Goal: Find specific page/section: Find specific page/section

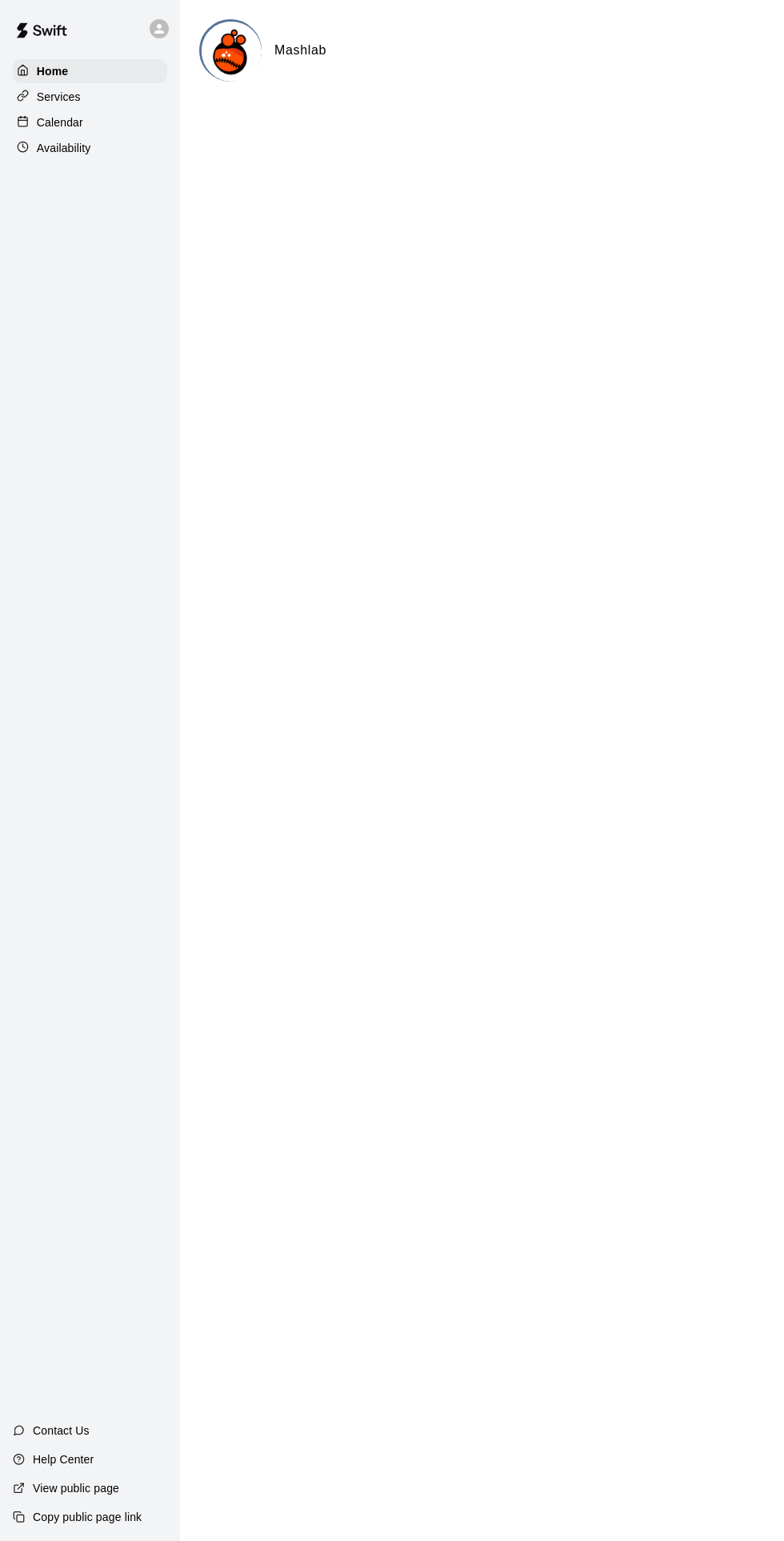
click at [85, 131] on div "Calendar" at bounding box center [90, 122] width 155 height 24
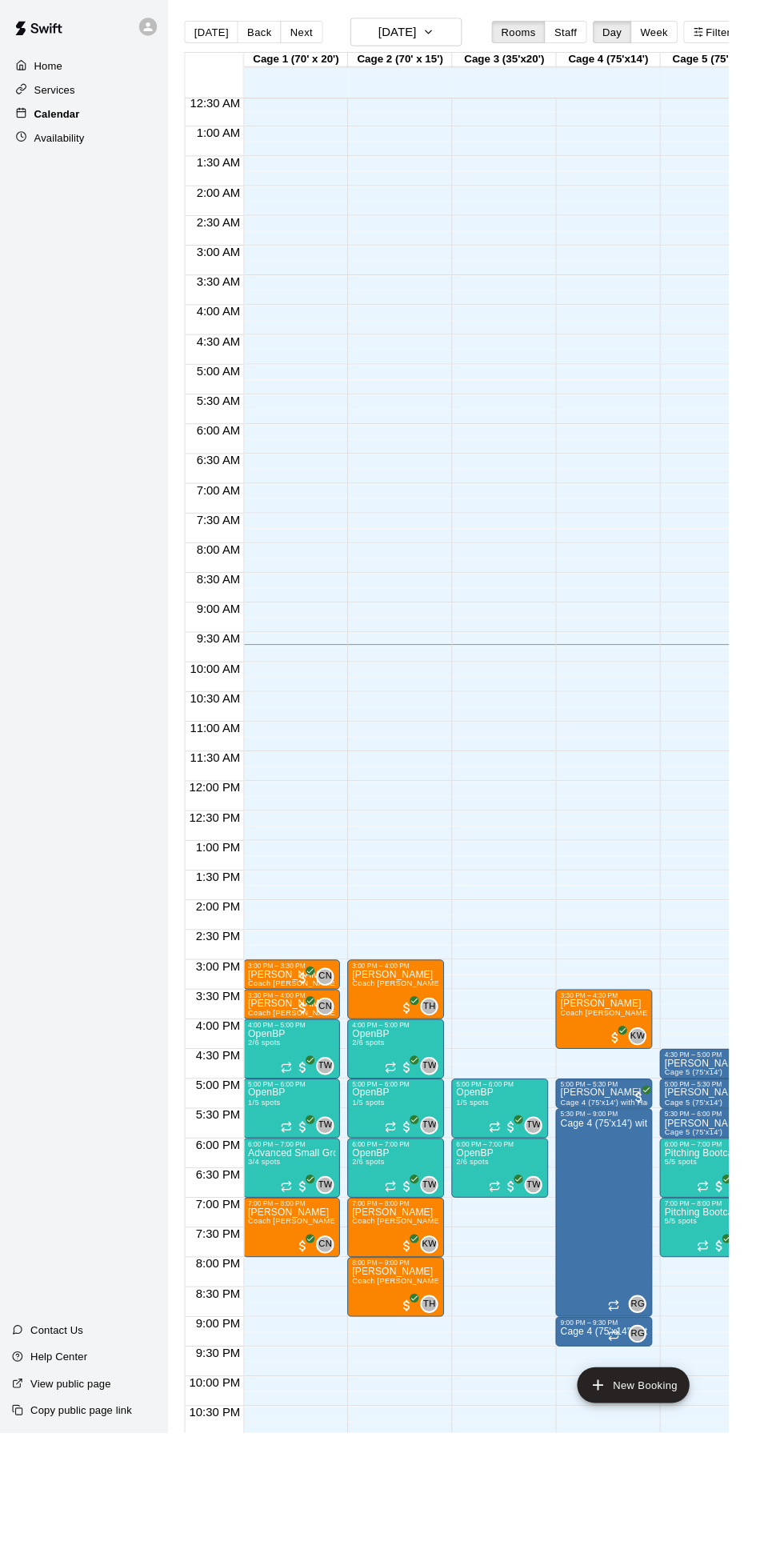
scroll to position [0, 2]
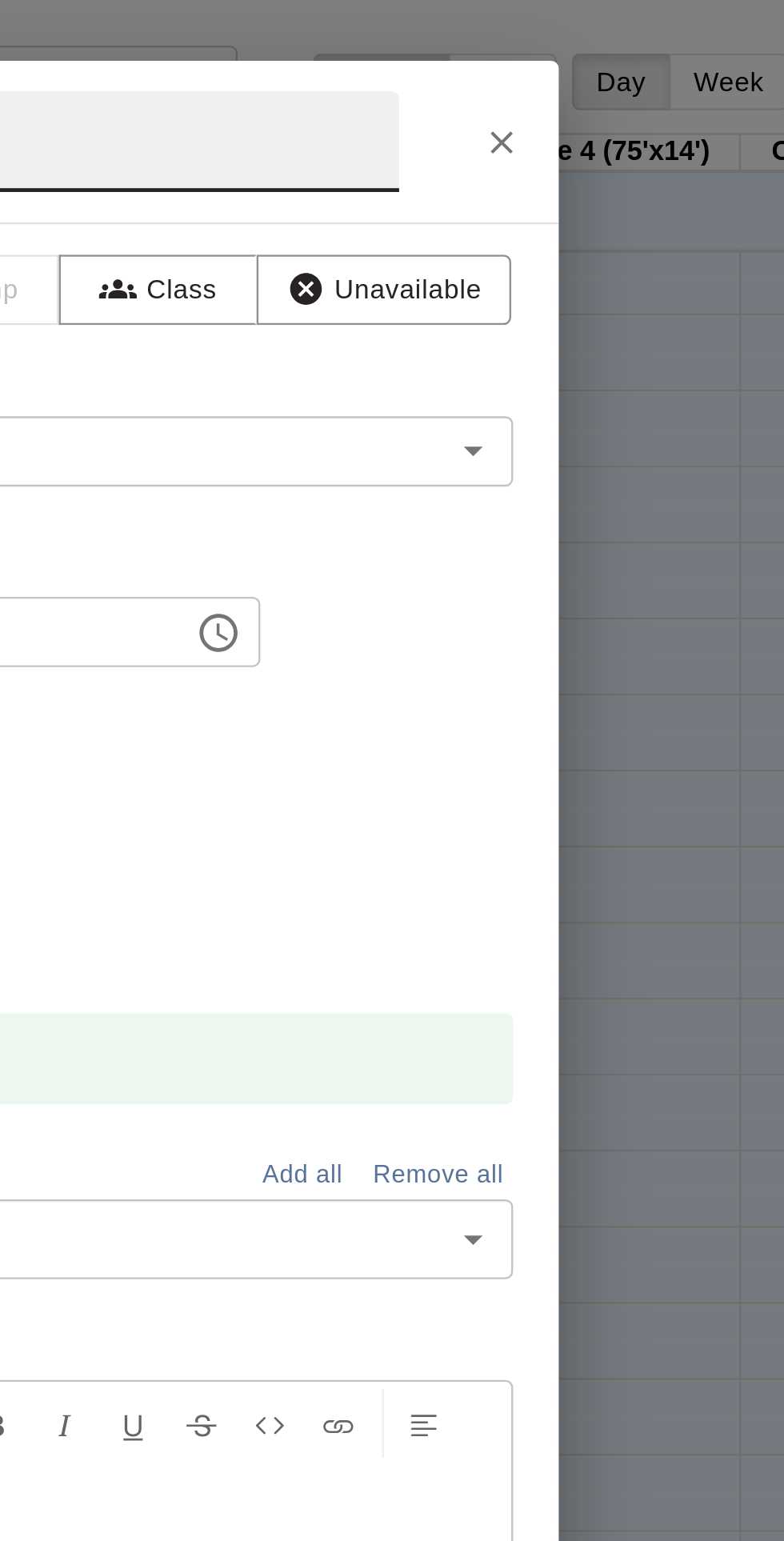
click at [616, 68] on icon "Close" at bounding box center [608, 60] width 16 height 16
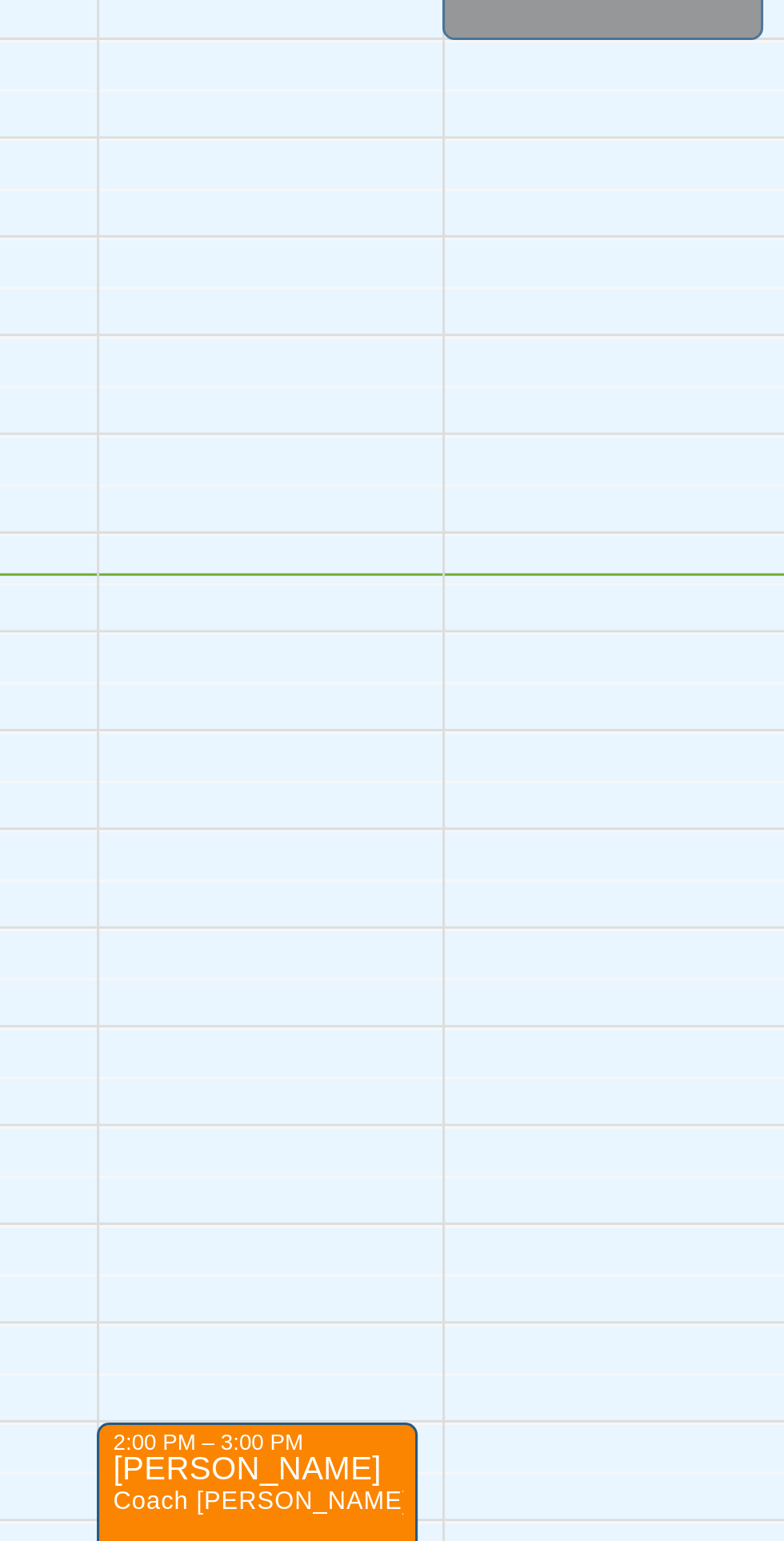
scroll to position [82, 444]
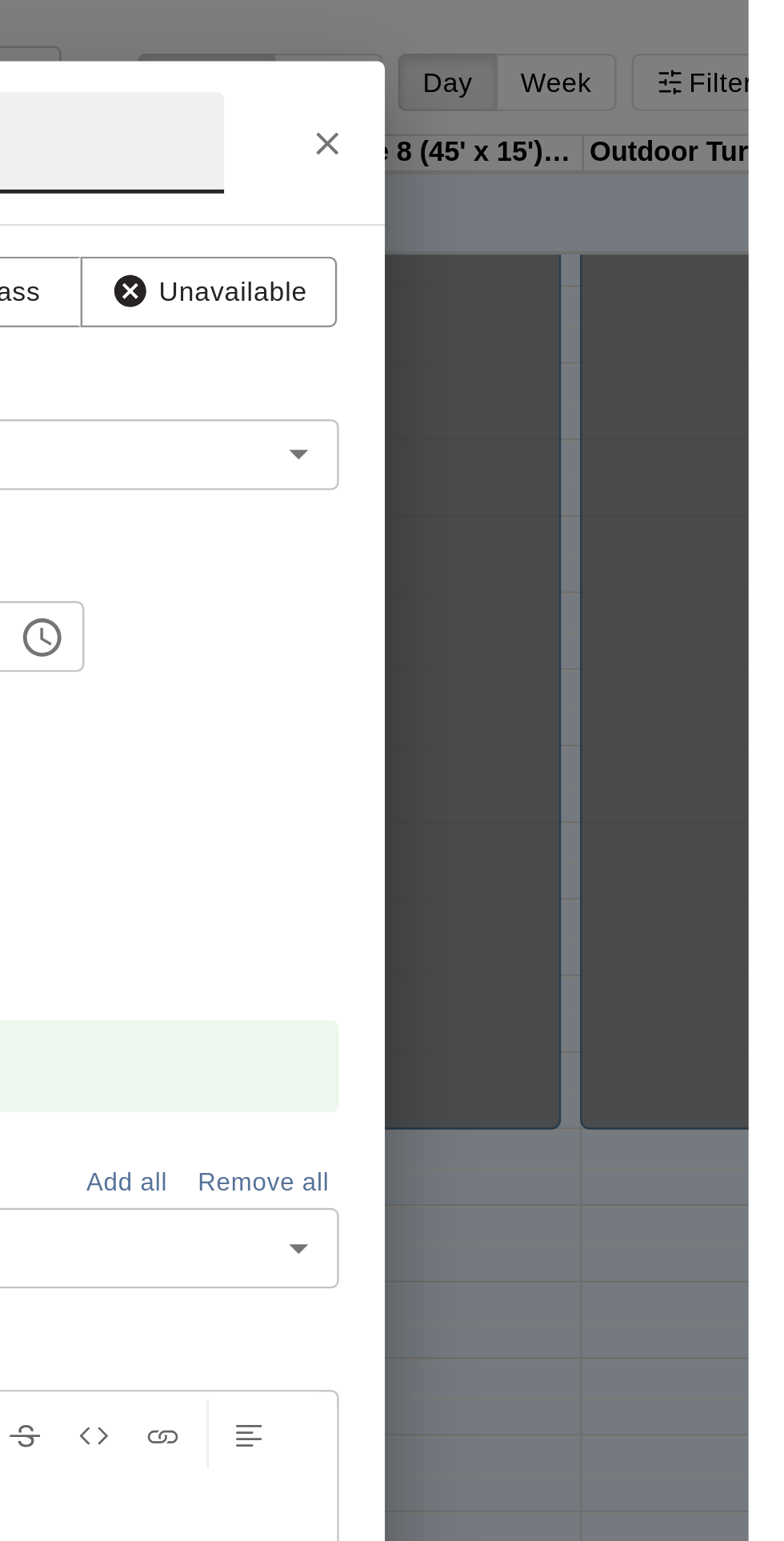
click at [622, 74] on button "Close" at bounding box center [608, 60] width 29 height 29
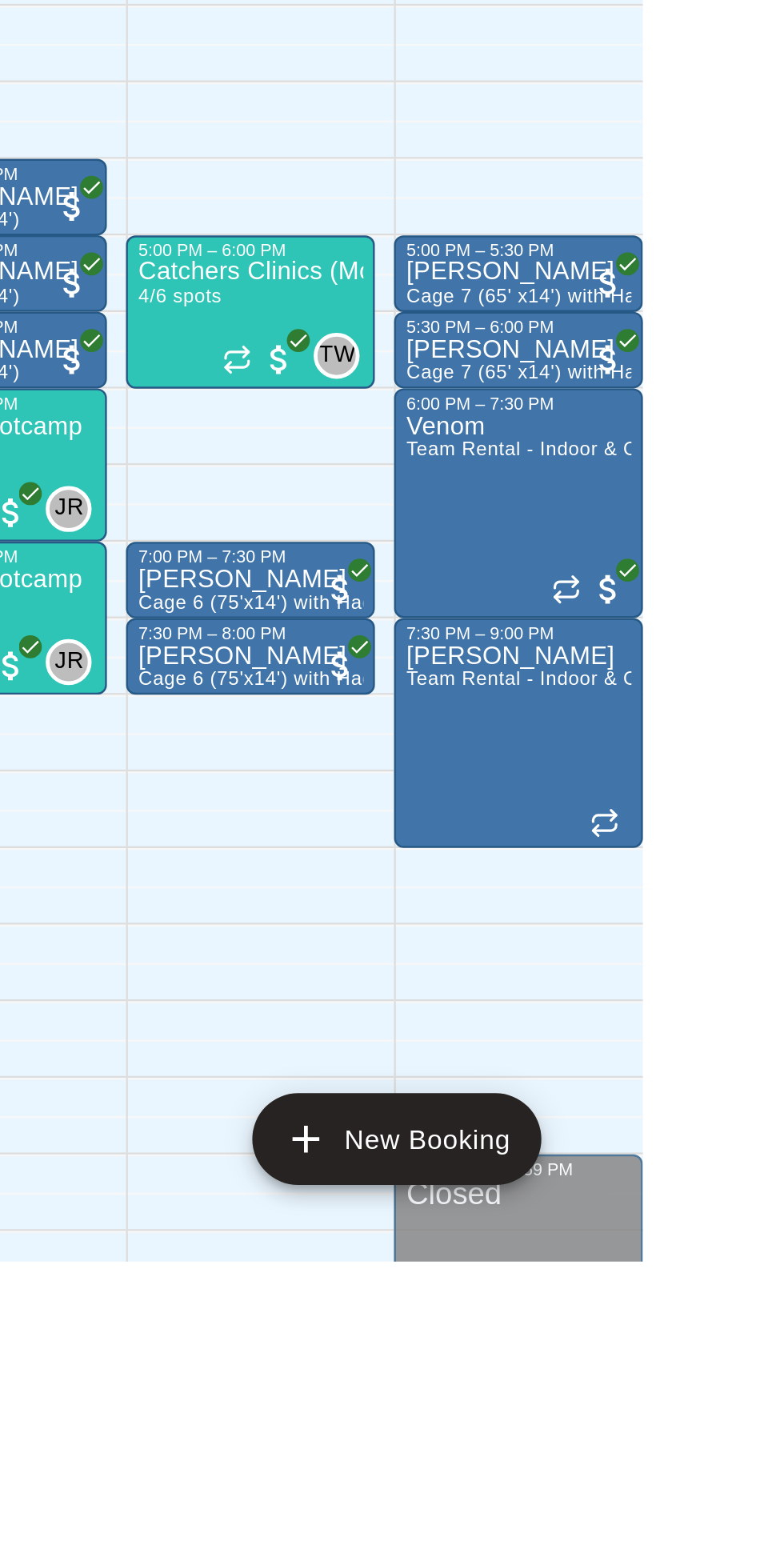
scroll to position [0, 0]
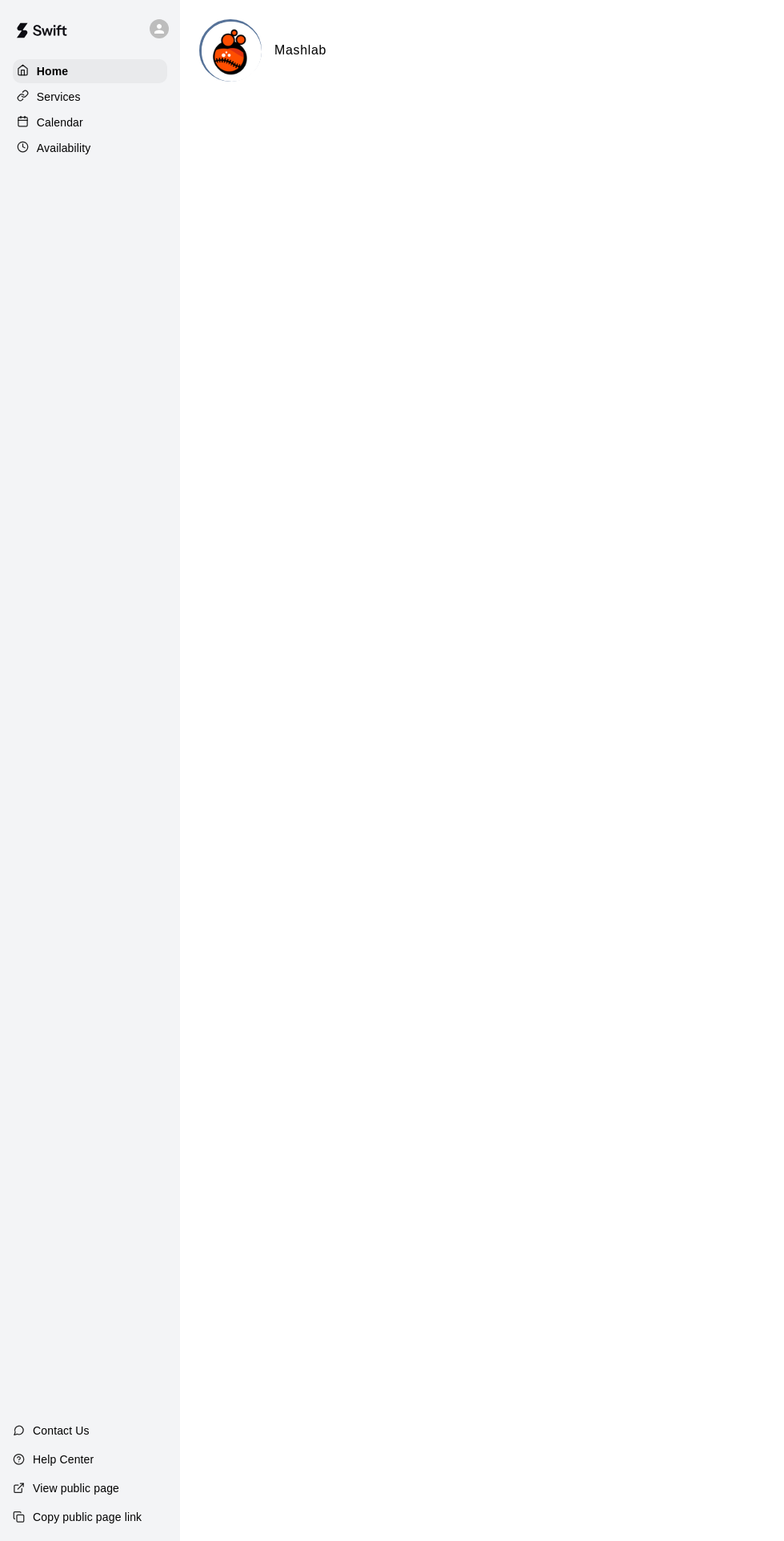
click at [124, 123] on div "Calendar" at bounding box center [90, 122] width 155 height 24
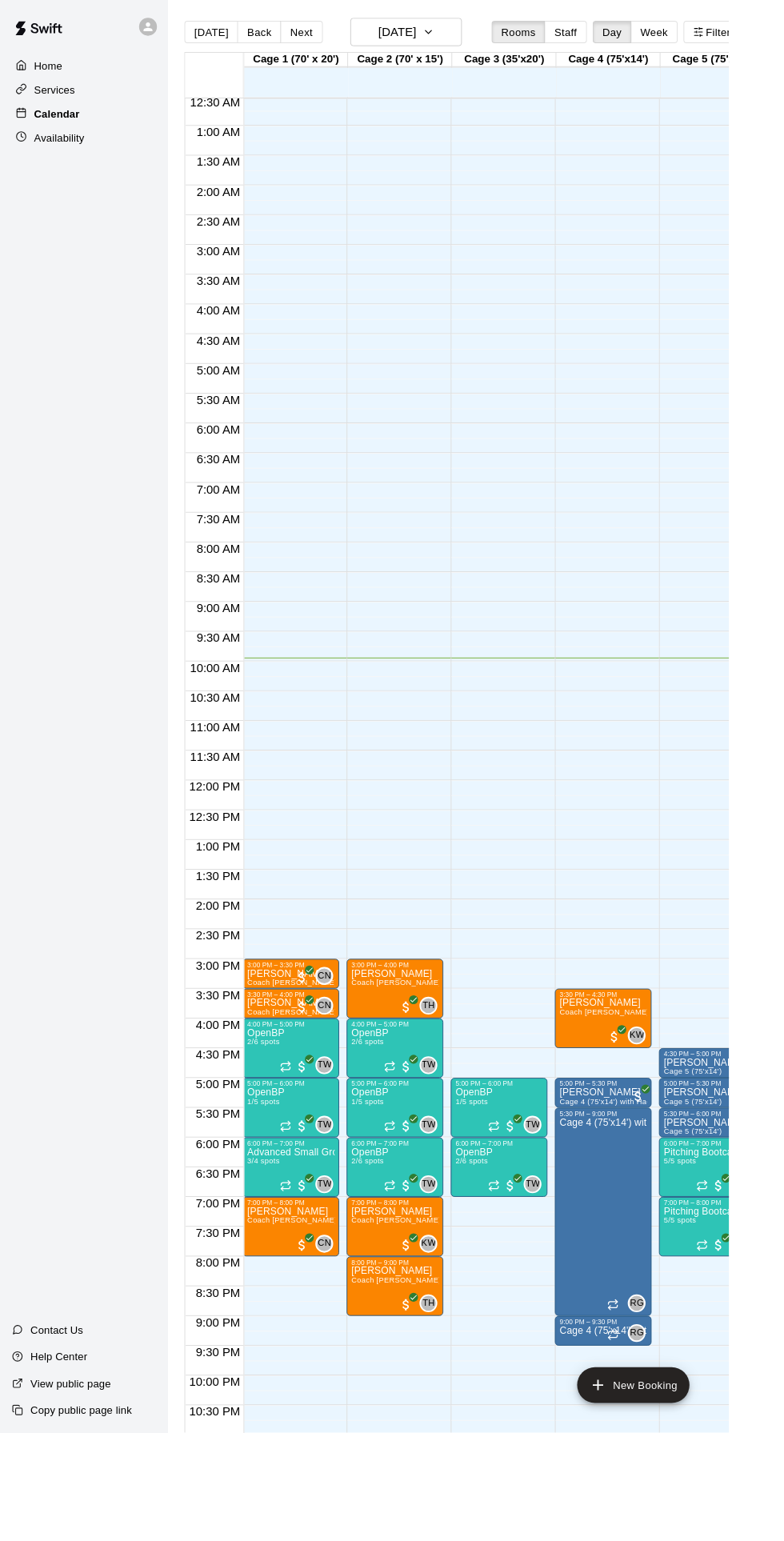
scroll to position [0, 1]
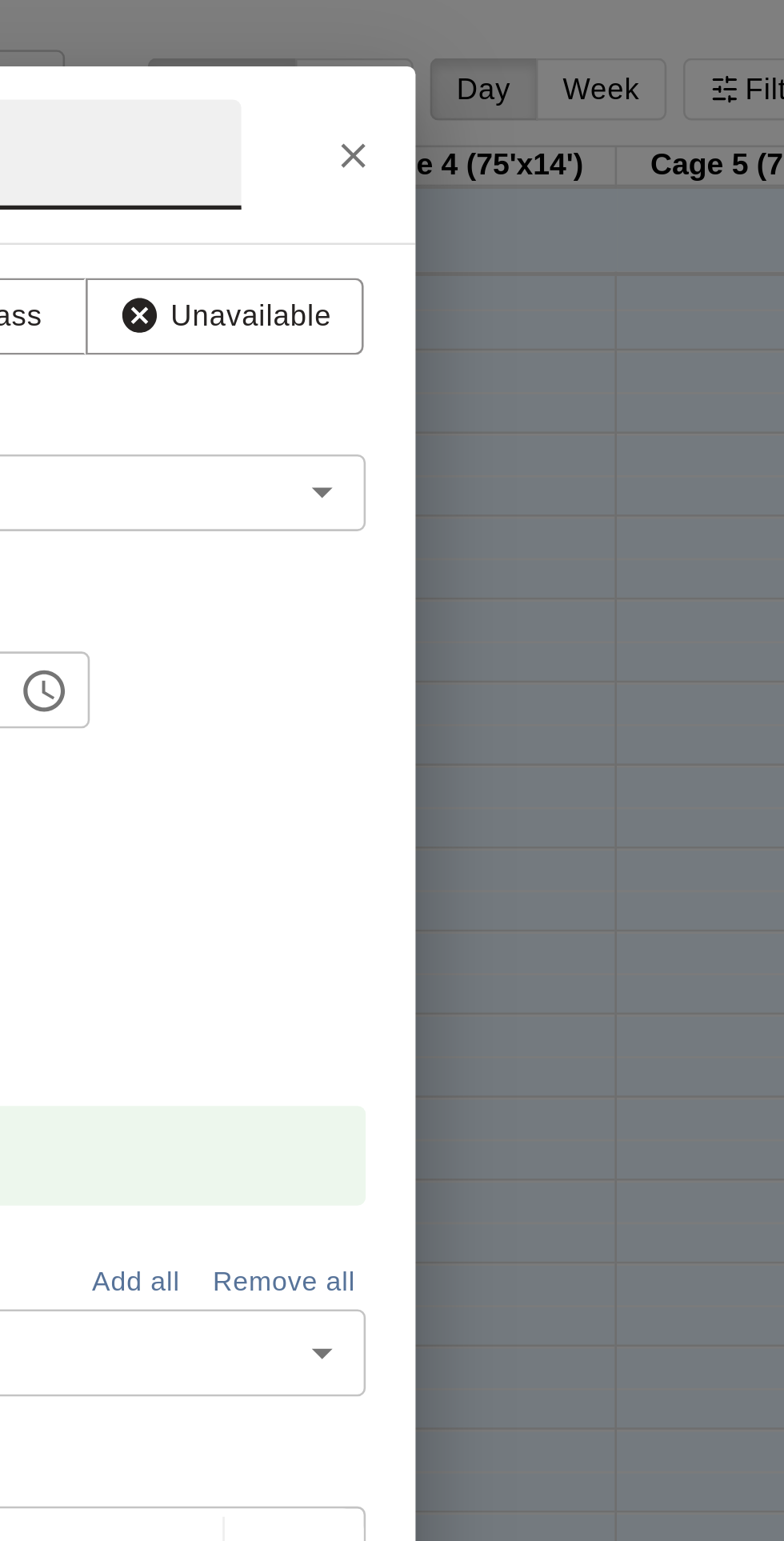
click at [622, 74] on button "Close" at bounding box center [608, 60] width 29 height 29
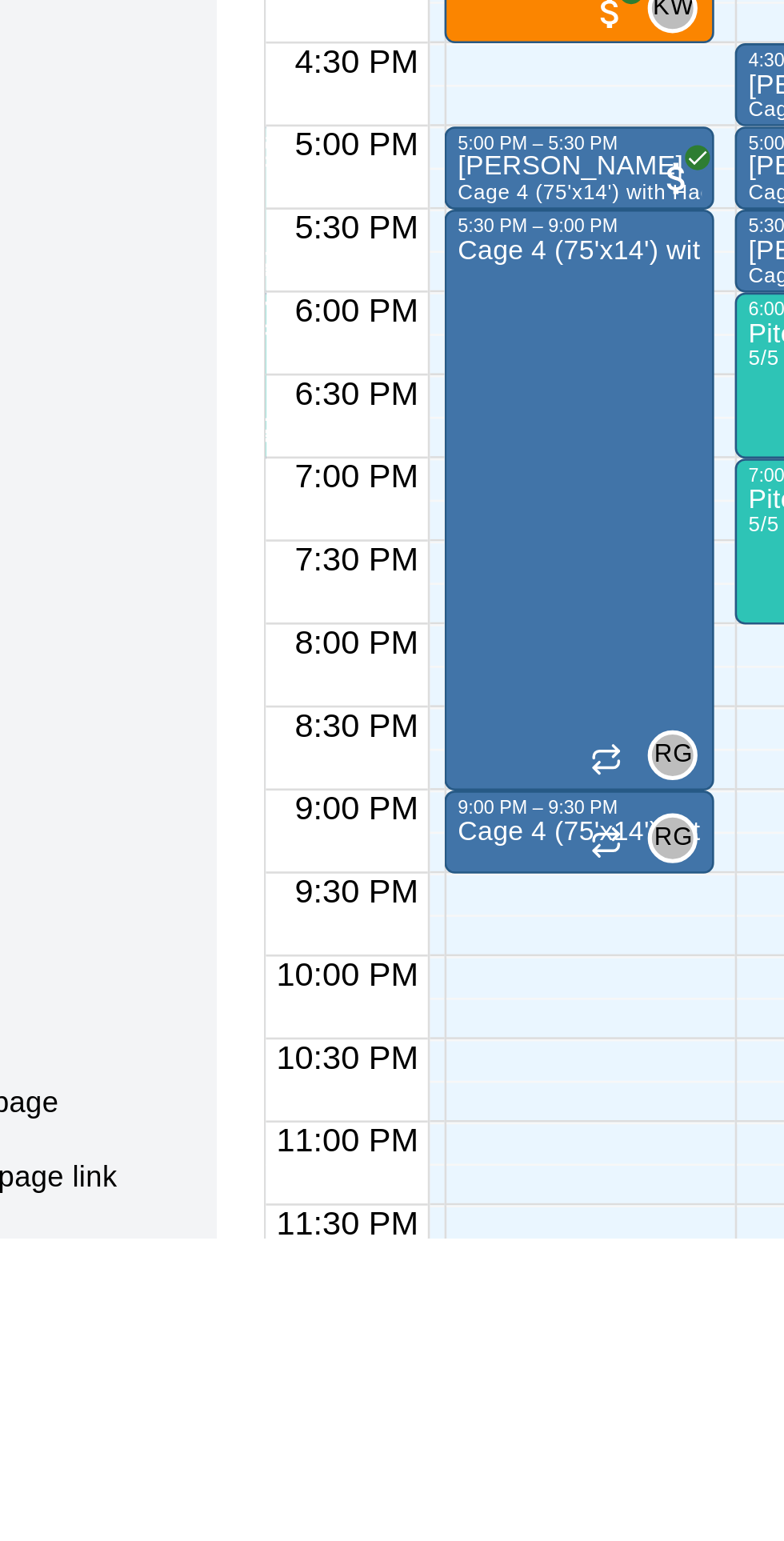
scroll to position [82, 342]
